Goal: Navigation & Orientation: Find specific page/section

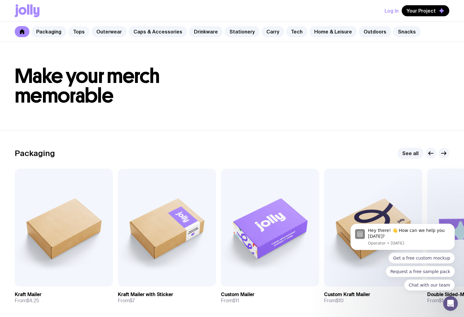
click at [73, 33] on link "Tops" at bounding box center [78, 31] width 21 height 11
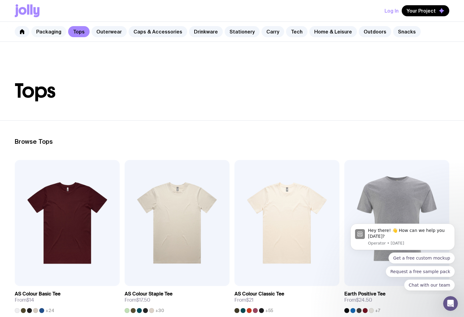
click at [53, 33] on link "Packaging" at bounding box center [48, 31] width 35 height 11
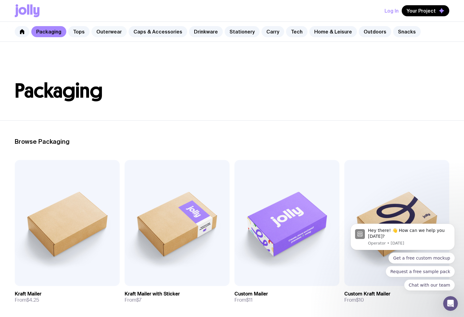
click at [111, 35] on link "Outerwear" at bounding box center [108, 31] width 35 height 11
